Goal: Information Seeking & Learning: Learn about a topic

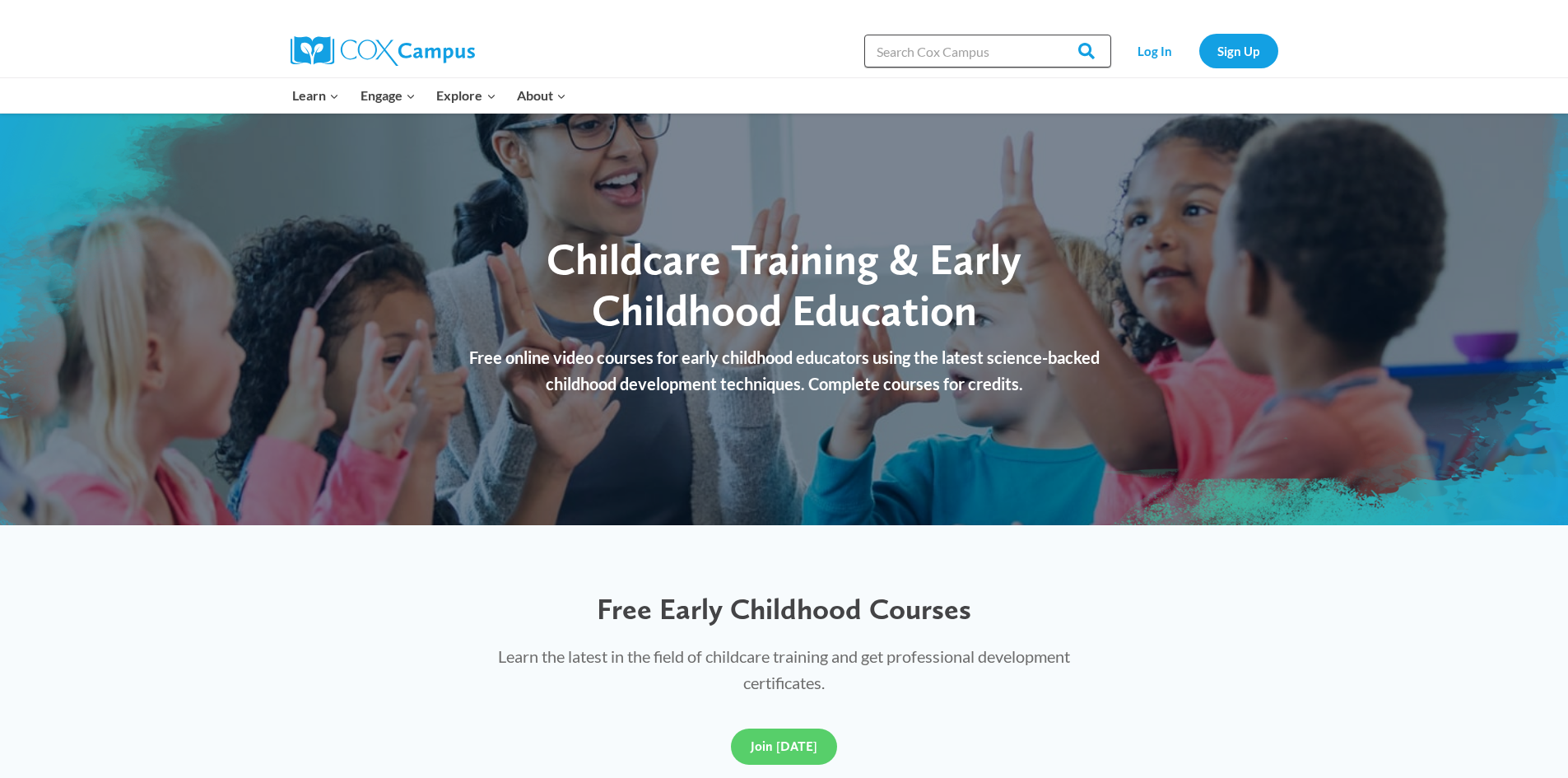
click at [905, 56] on input "Search in [URL][DOMAIN_NAME]" at bounding box center [988, 51] width 247 height 33
type input "emergent"
click at [1046, 35] on input "Search" at bounding box center [1079, 51] width 64 height 33
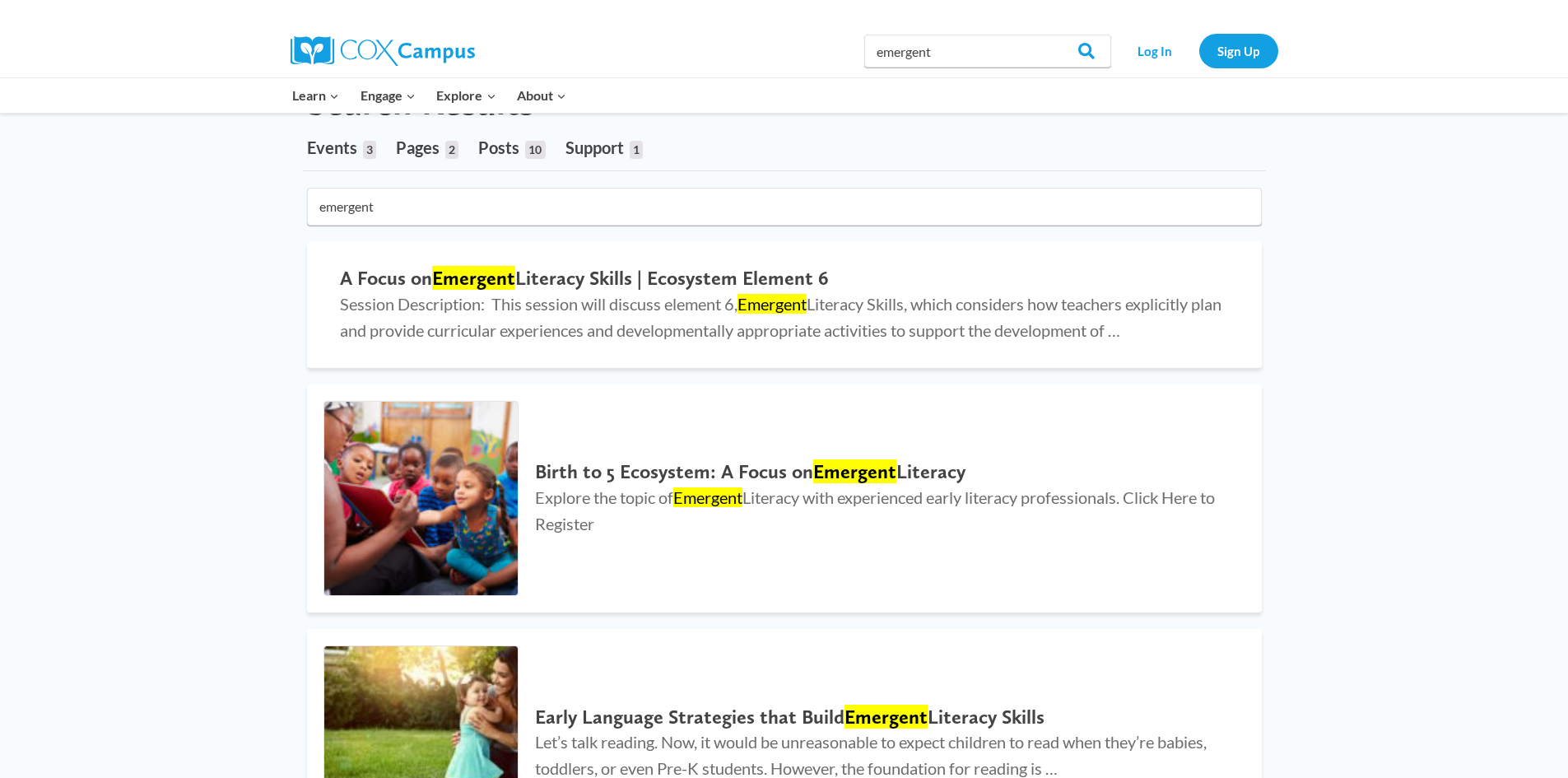
scroll to position [164, 0]
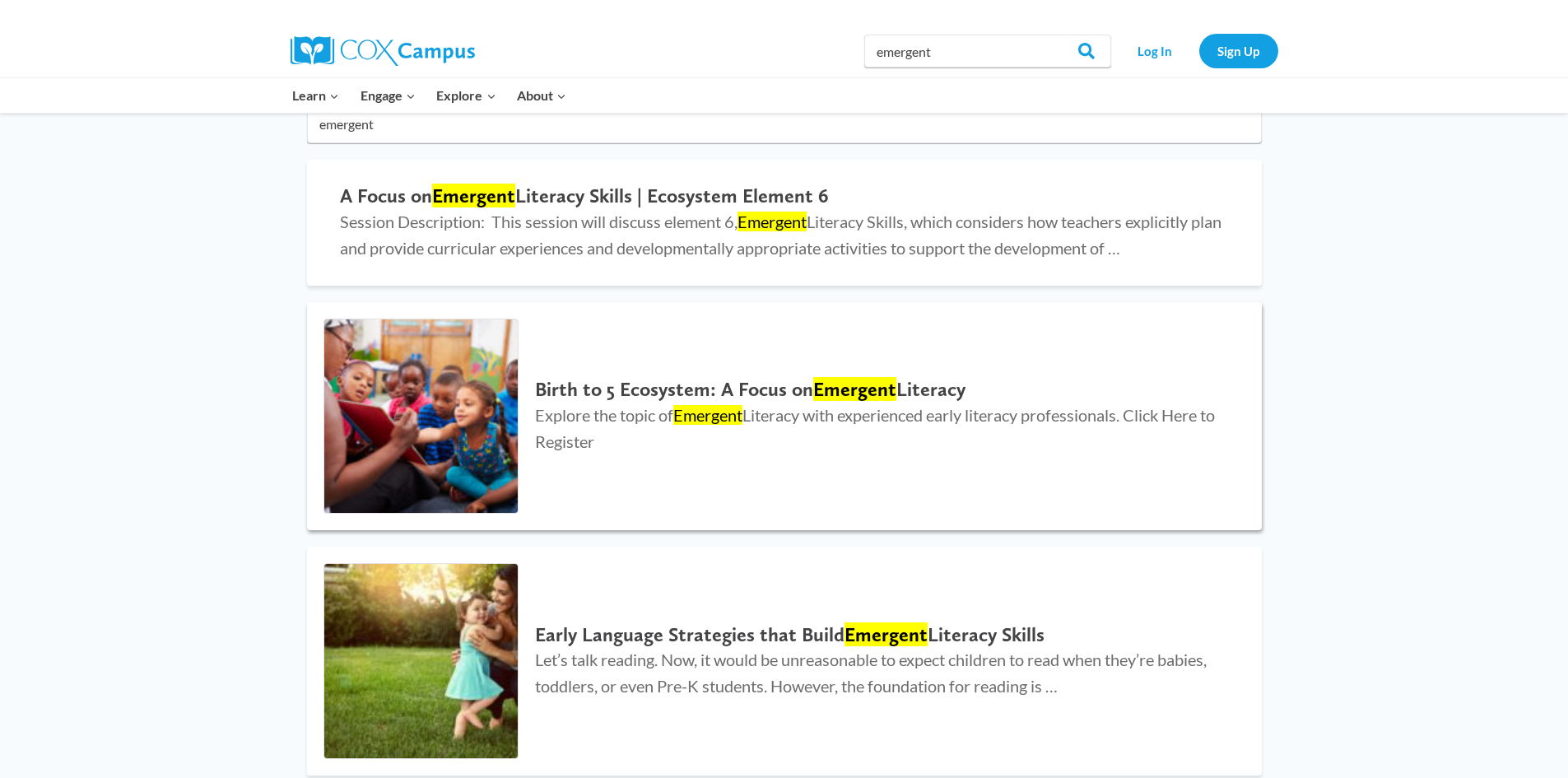
click at [836, 388] on mark "Emergent" at bounding box center [854, 389] width 83 height 24
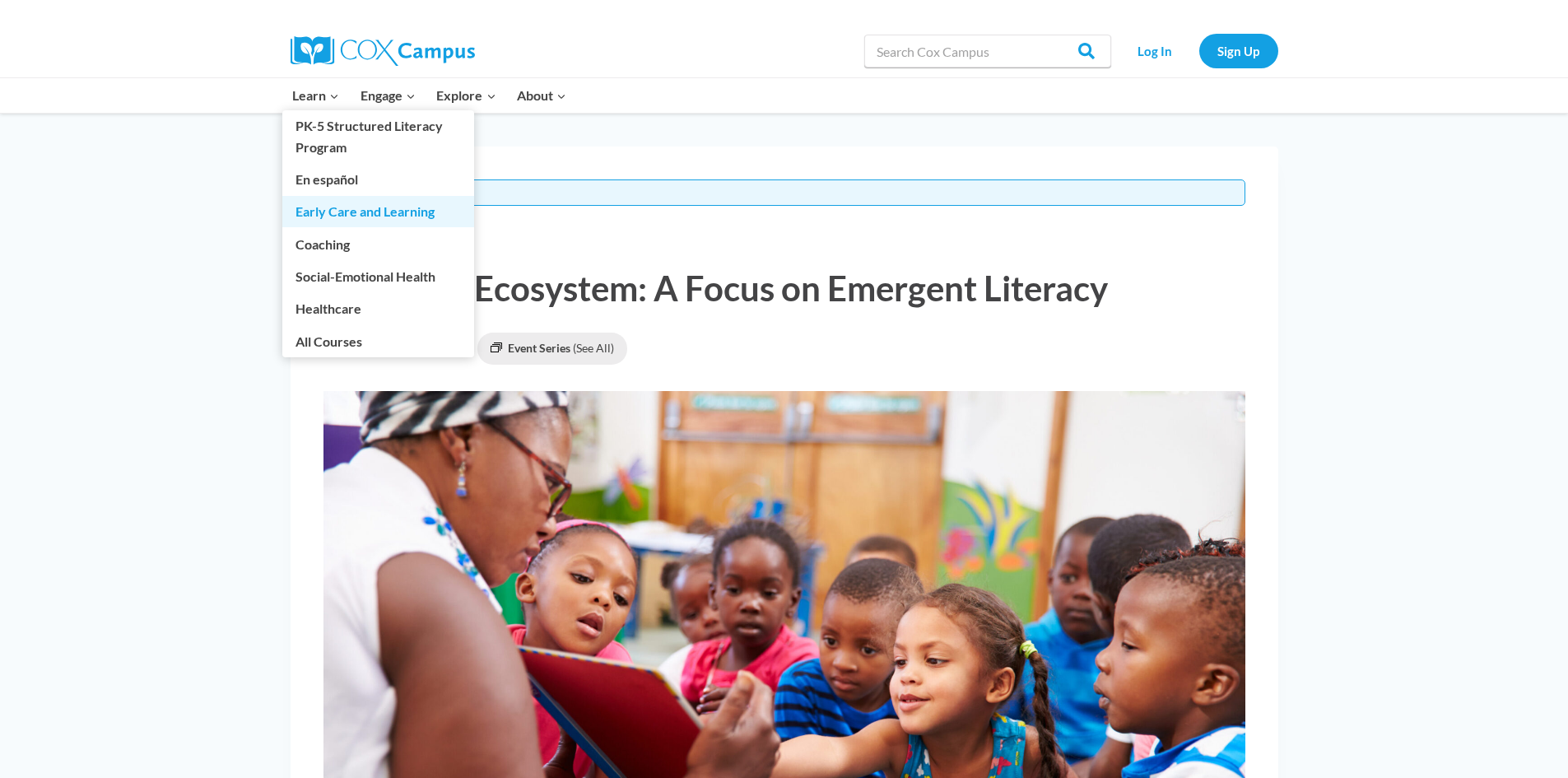
click at [329, 212] on link "Early Care and Learning" at bounding box center [378, 211] width 191 height 31
click at [317, 216] on link "Early Care and Learning" at bounding box center [378, 211] width 191 height 31
